Goal: Check status: Check status

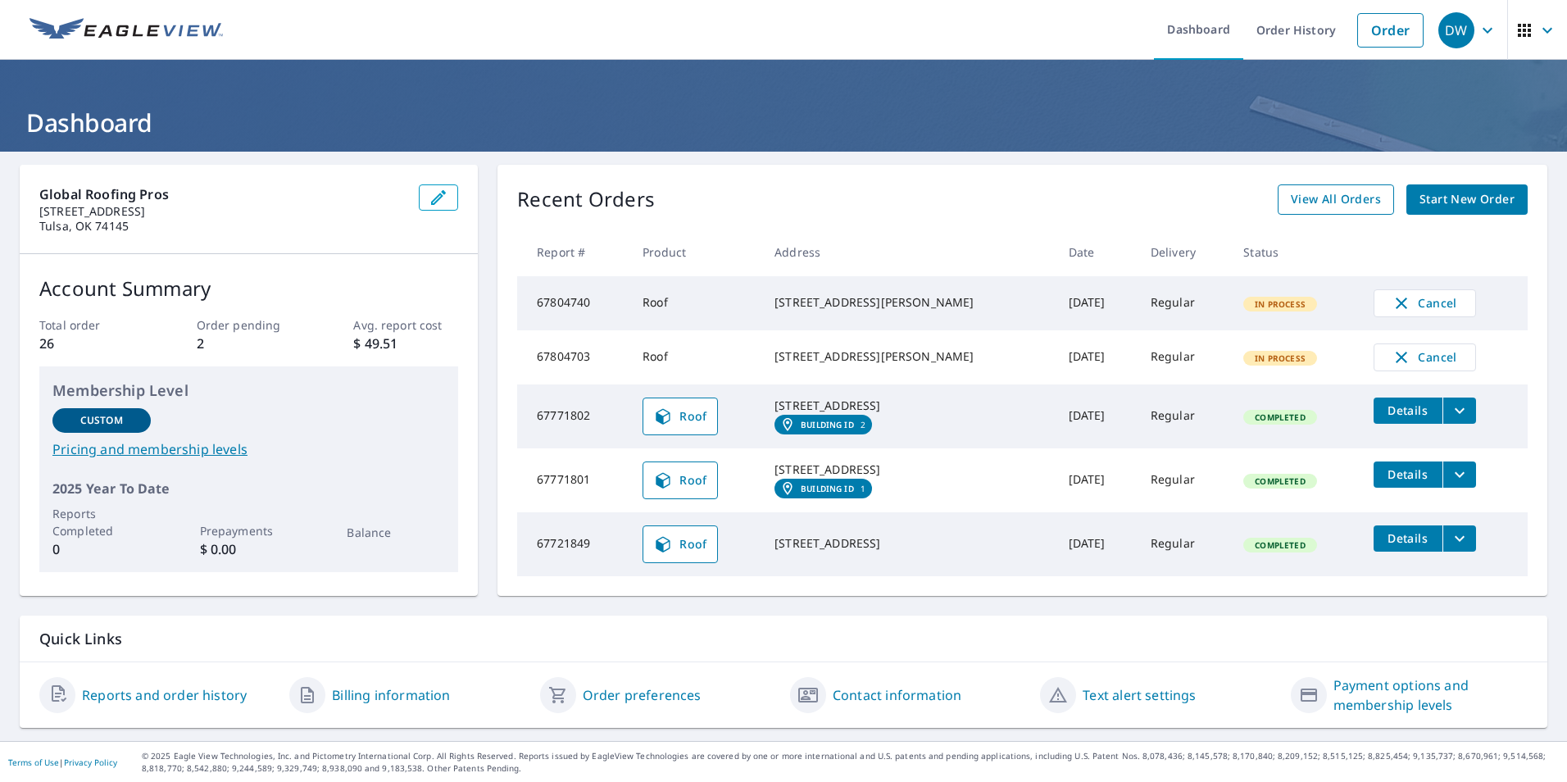
click at [1321, 206] on span "View All Orders" at bounding box center [1336, 199] width 90 height 20
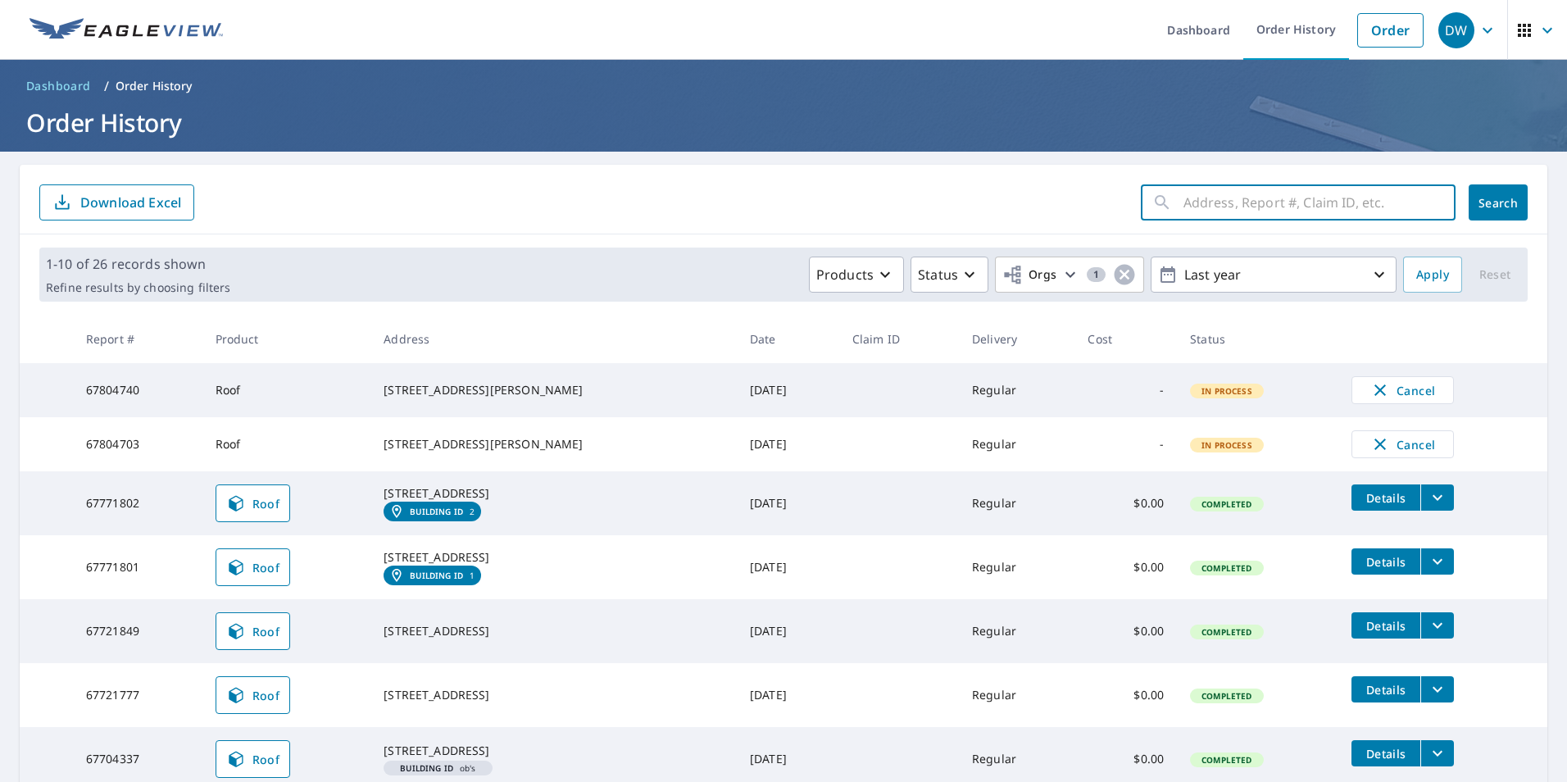
click at [1183, 214] on input "text" at bounding box center [1319, 202] width 272 height 46
type input "1824"
click at [1496, 203] on span "Search" at bounding box center [1497, 203] width 33 height 16
